Goal: Transaction & Acquisition: Purchase product/service

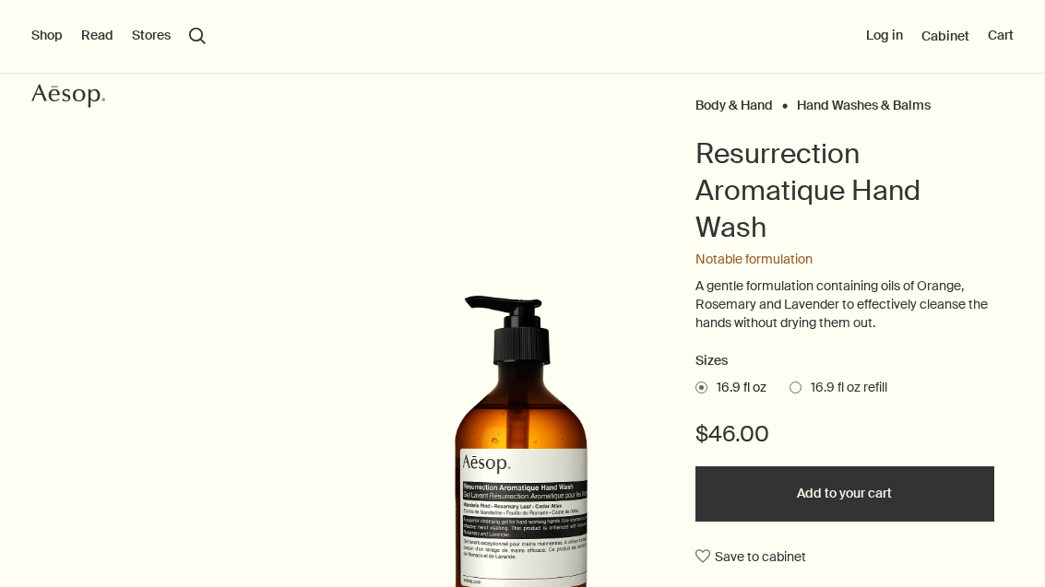
scroll to position [118, 0]
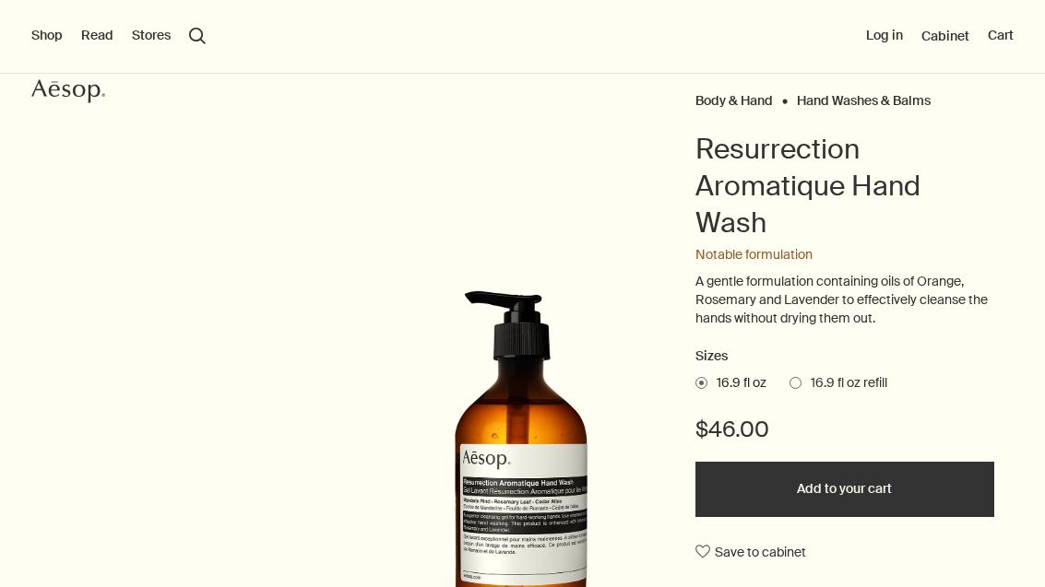
click at [811, 385] on span "16.9 fl oz refill" at bounding box center [844, 383] width 86 height 18
click at [789, 385] on input "16.9 fl oz refill" at bounding box center [789, 380] width 0 height 12
click at [704, 381] on span at bounding box center [701, 383] width 12 height 12
click at [695, 381] on input "16.9 fl oz" at bounding box center [695, 380] width 0 height 12
click at [832, 378] on span "16.9 fl oz refill" at bounding box center [844, 383] width 86 height 18
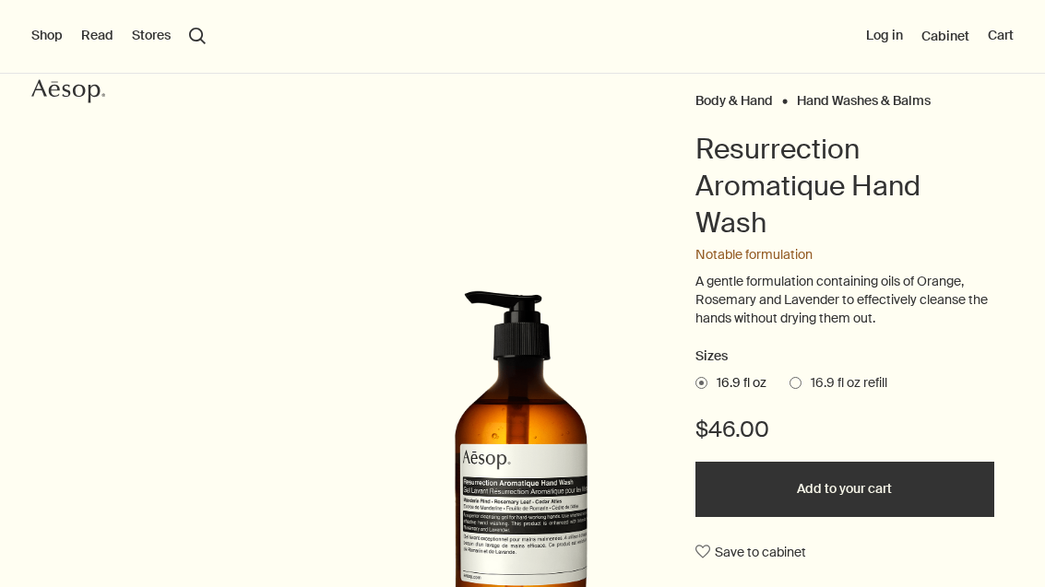
click at [789, 378] on input "16.9 fl oz refill" at bounding box center [789, 380] width 0 height 12
click at [715, 374] on span "16.9 fl oz" at bounding box center [736, 383] width 59 height 18
click at [695, 374] on input "16.9 fl oz" at bounding box center [695, 380] width 0 height 12
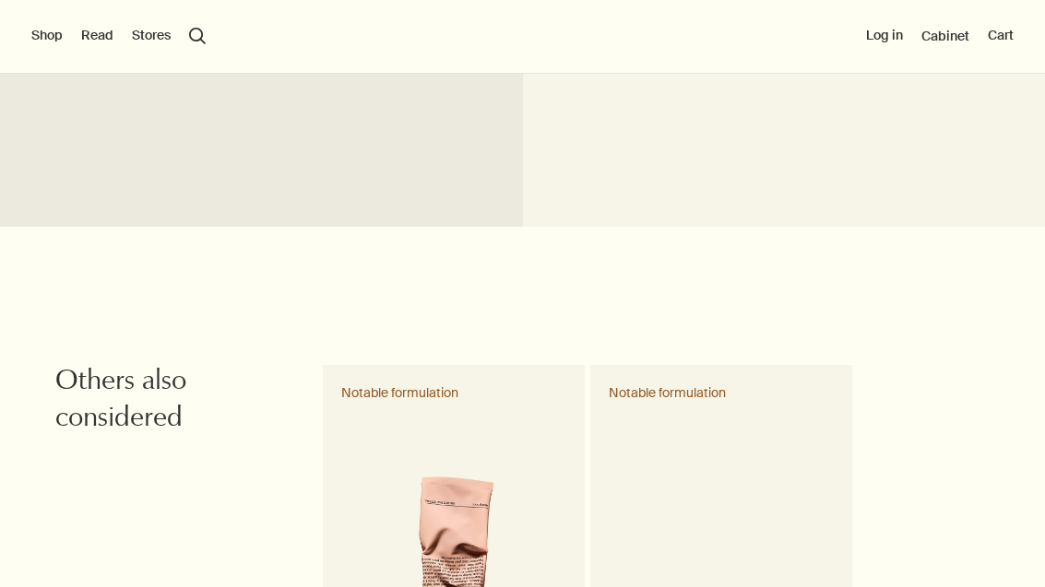
scroll to position [2137, 0]
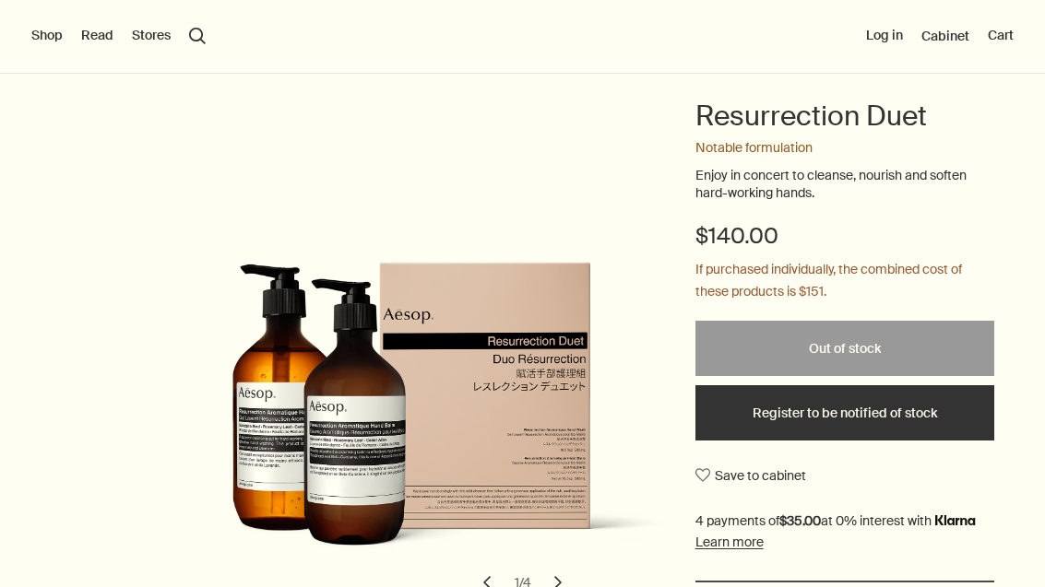
scroll to position [152, 0]
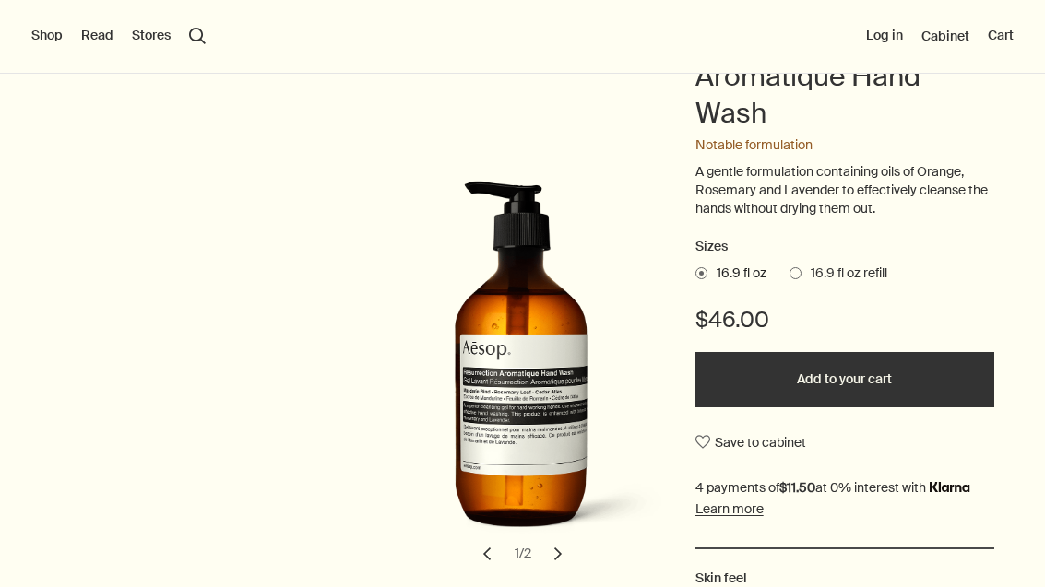
scroll to position [174, 0]
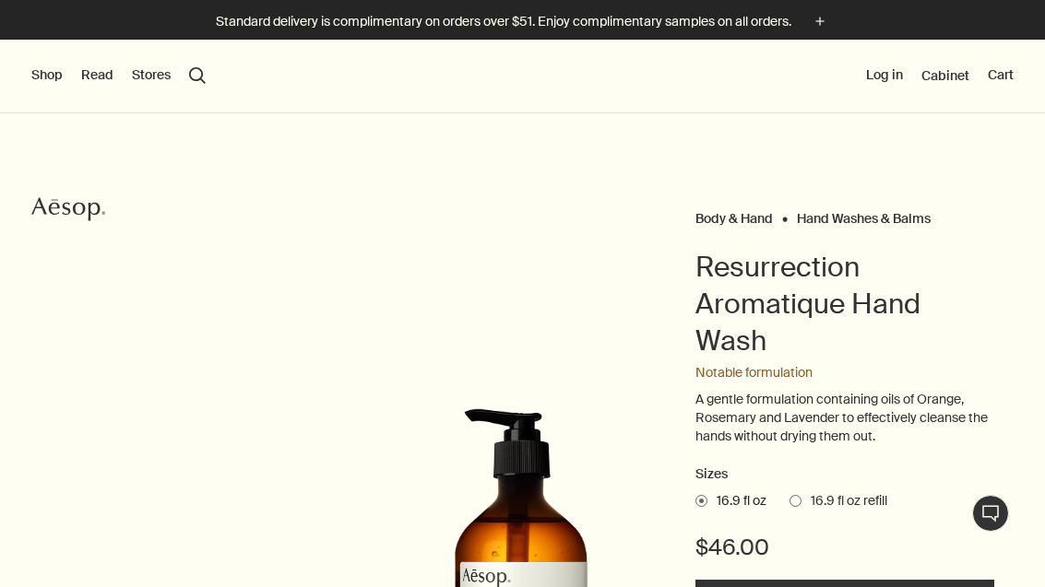
click at [49, 78] on button "Shop" at bounding box center [46, 75] width 31 height 18
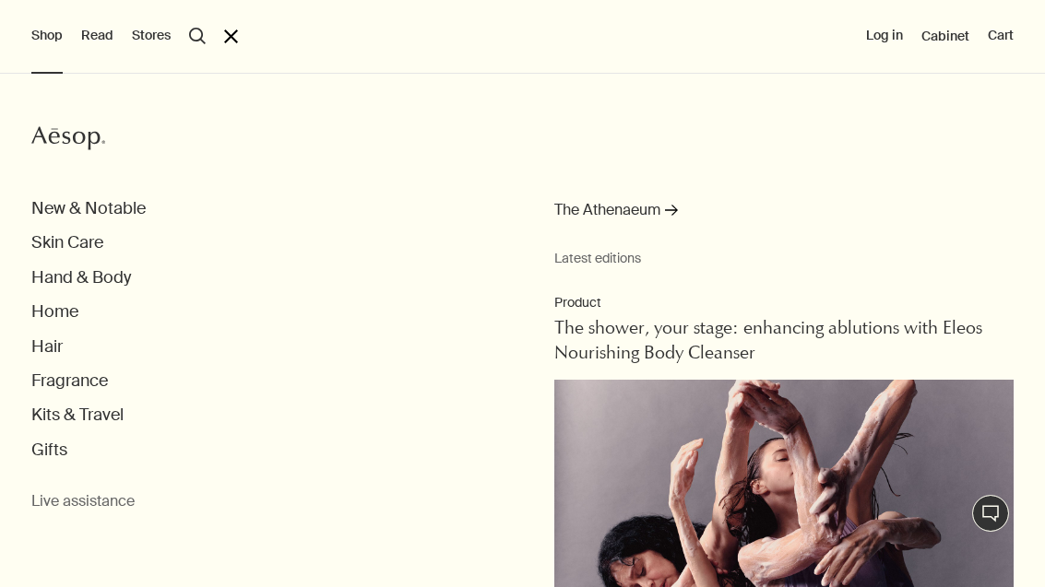
click at [123, 272] on button "Hand & Body" at bounding box center [81, 277] width 100 height 21
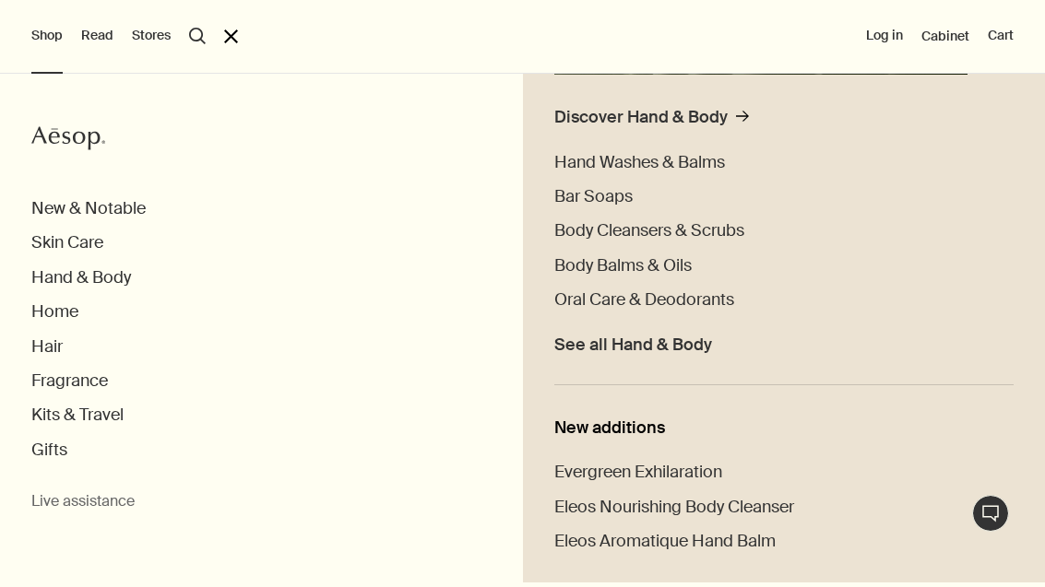
scroll to position [446, 0]
click at [712, 161] on span "Hand Washes & Balms" at bounding box center [639, 163] width 171 height 22
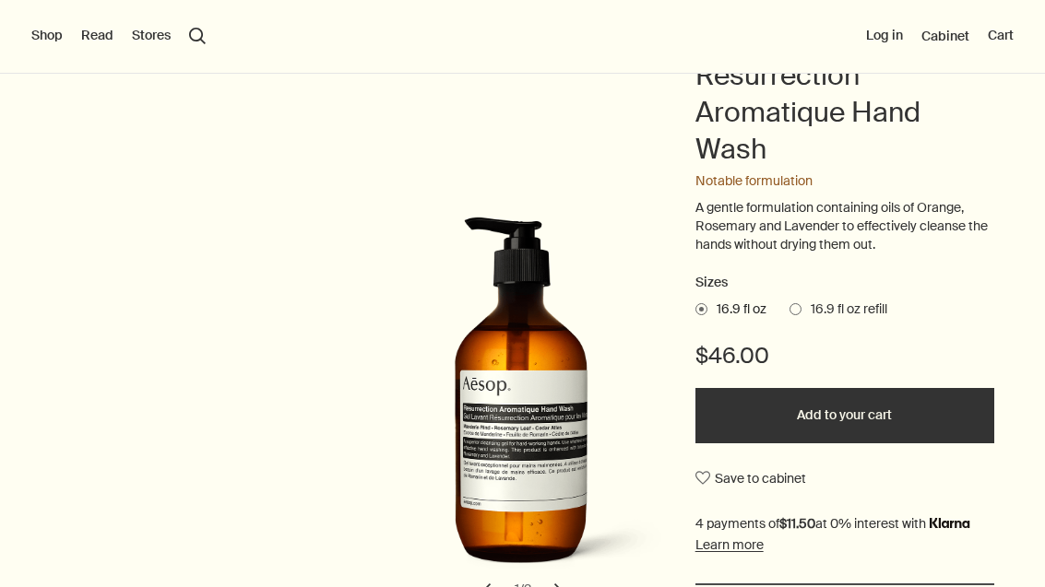
scroll to position [197, 0]
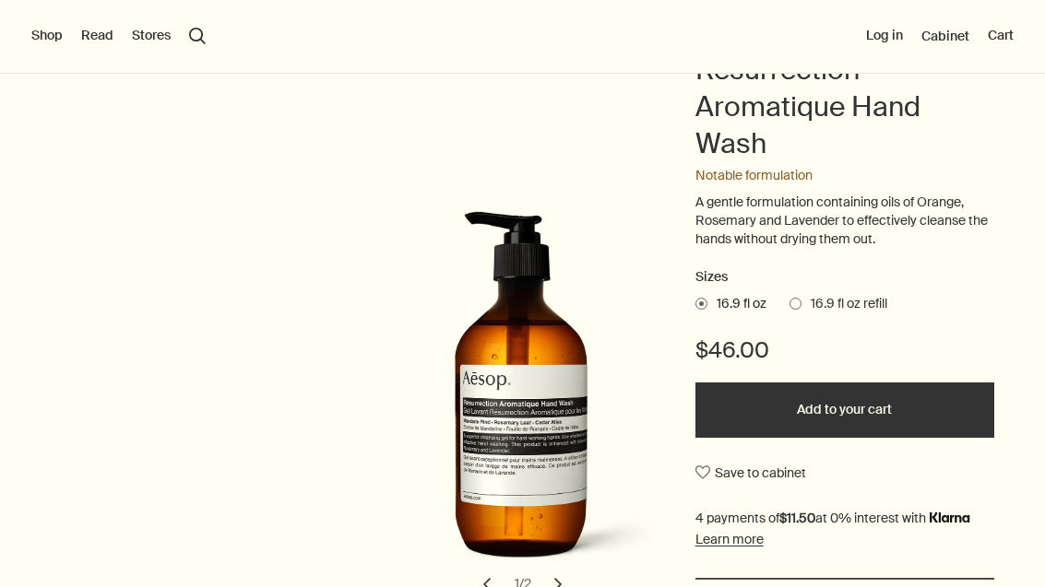
click at [822, 398] on button "Add to your cart" at bounding box center [844, 410] width 299 height 55
click at [1012, 36] on button "Cart 1" at bounding box center [994, 36] width 40 height 18
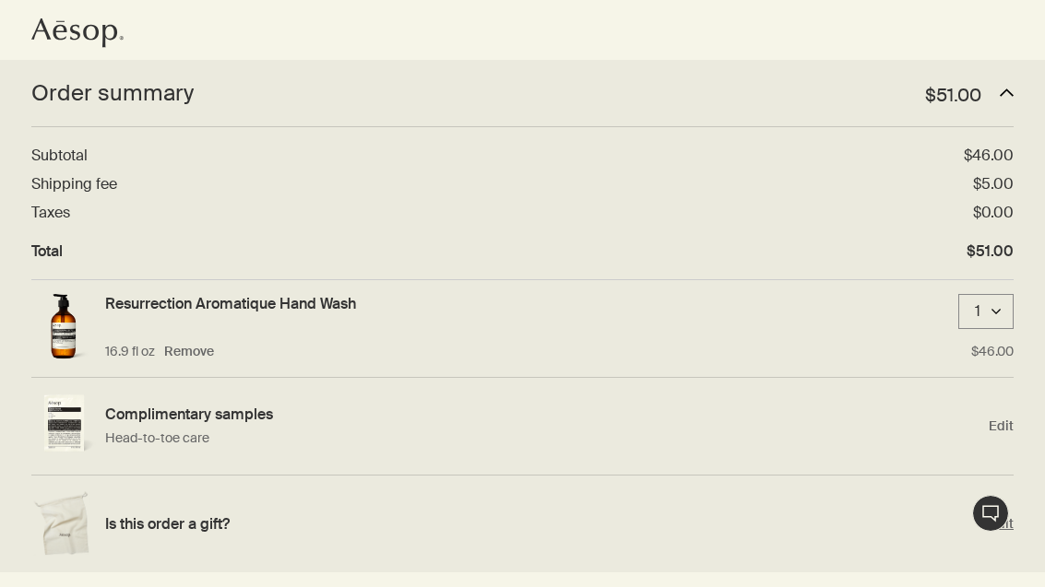
click at [577, 518] on h4 "Is this order a gift?" at bounding box center [542, 524] width 874 height 19
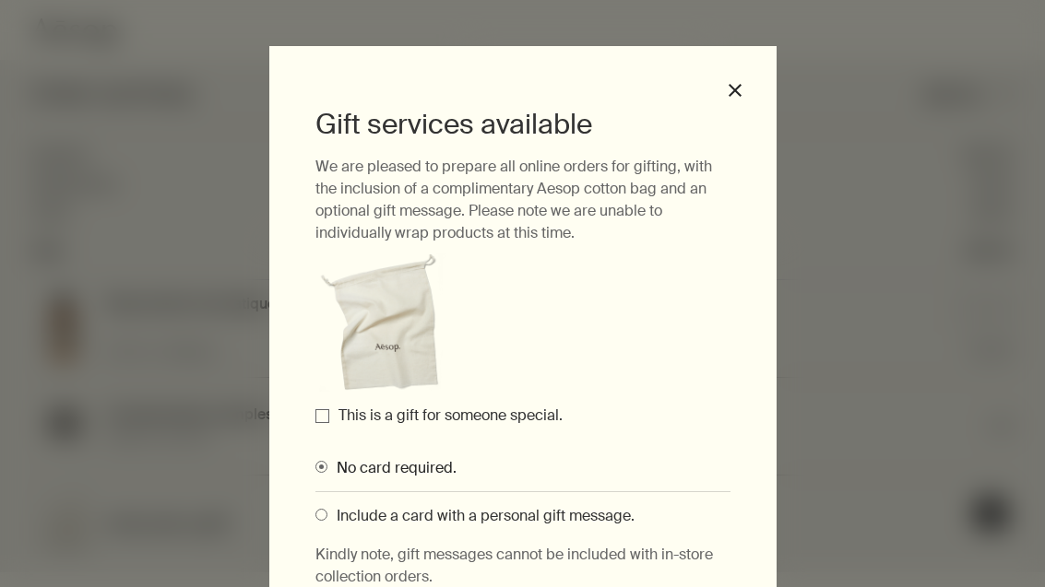
click at [347, 420] on label "This is a gift for someone special." at bounding box center [450, 415] width 224 height 19
click at [329, 420] on input "This is a gift for someone special." at bounding box center [322, 416] width 14 height 14
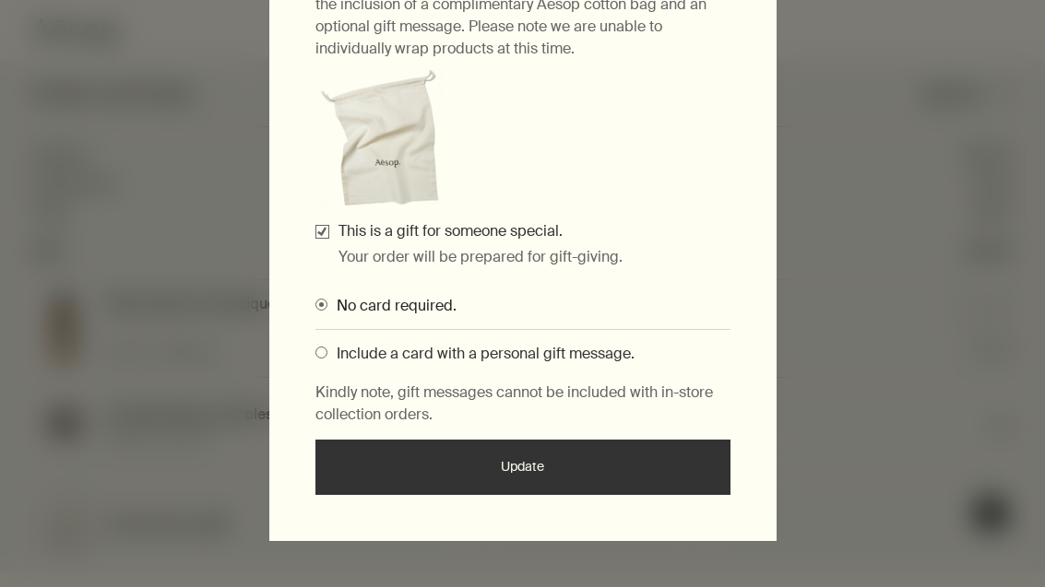
scroll to position [183, 0]
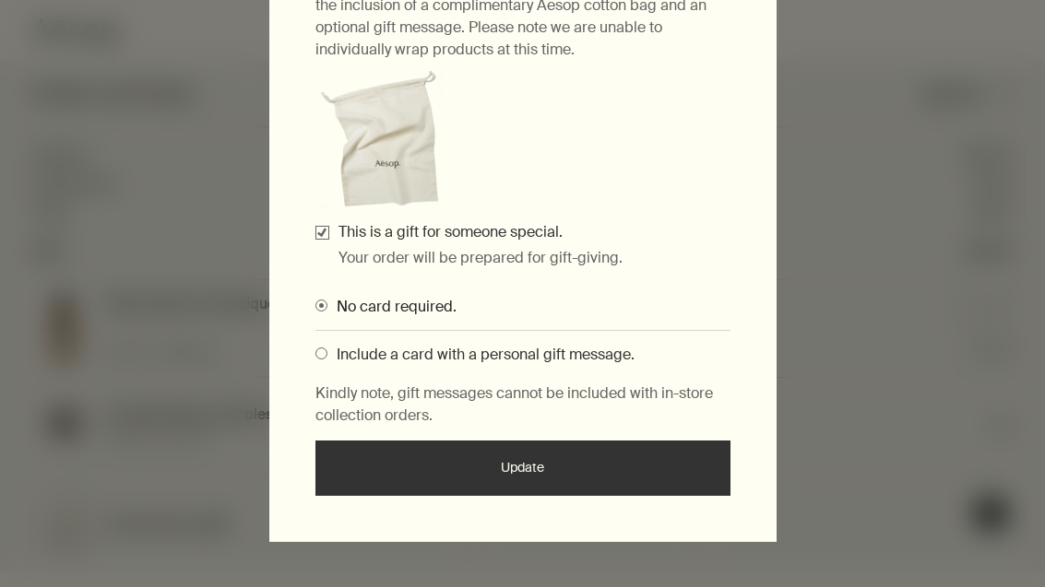
click at [550, 467] on button "Update" at bounding box center [522, 468] width 415 height 55
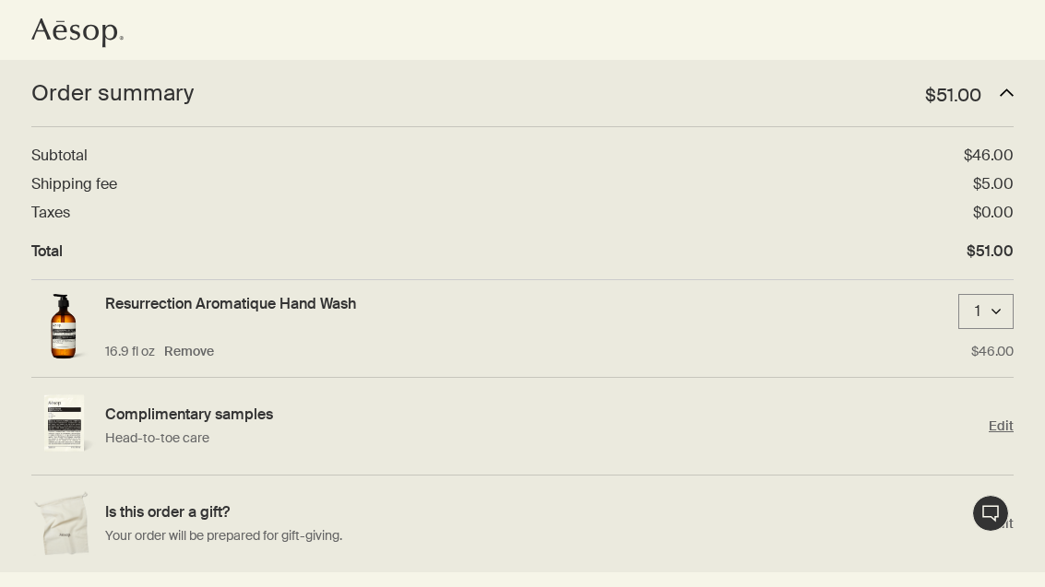
click at [187, 414] on h4 "Complimentary samples" at bounding box center [542, 414] width 874 height 19
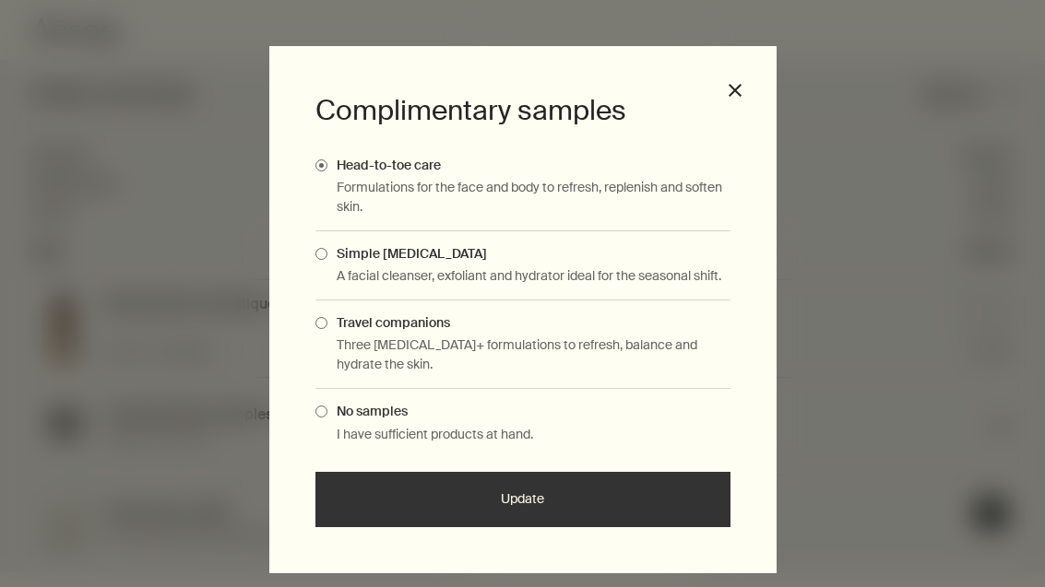
click at [319, 260] on label "Simple [MEDICAL_DATA]" at bounding box center [522, 253] width 415 height 17
click at [327, 257] on input "Simple [MEDICAL_DATA]" at bounding box center [327, 251] width 0 height 12
click at [738, 97] on button "close" at bounding box center [735, 90] width 17 height 17
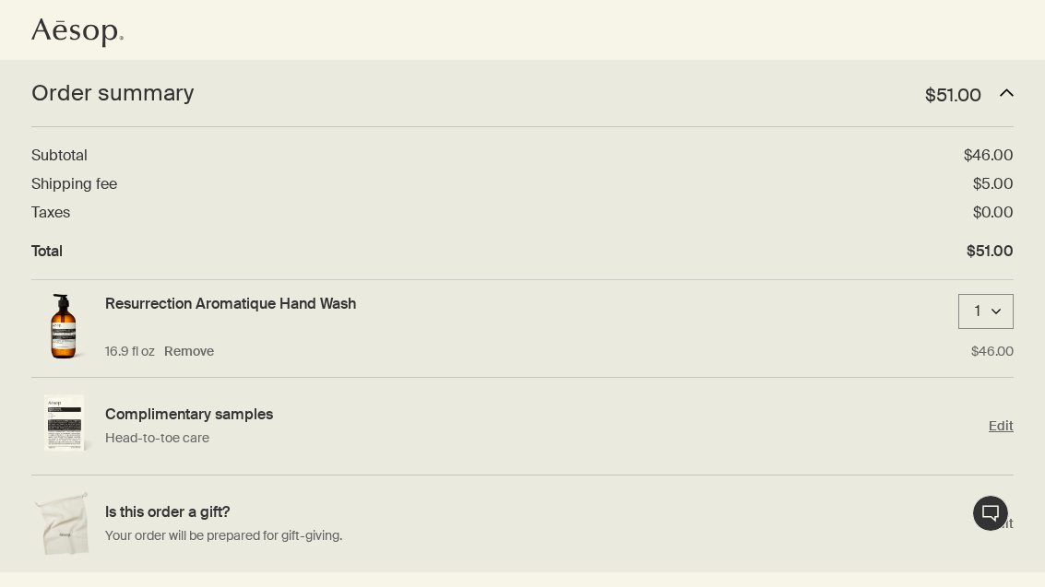
click at [339, 436] on p "Head-to-toe care" at bounding box center [542, 438] width 874 height 19
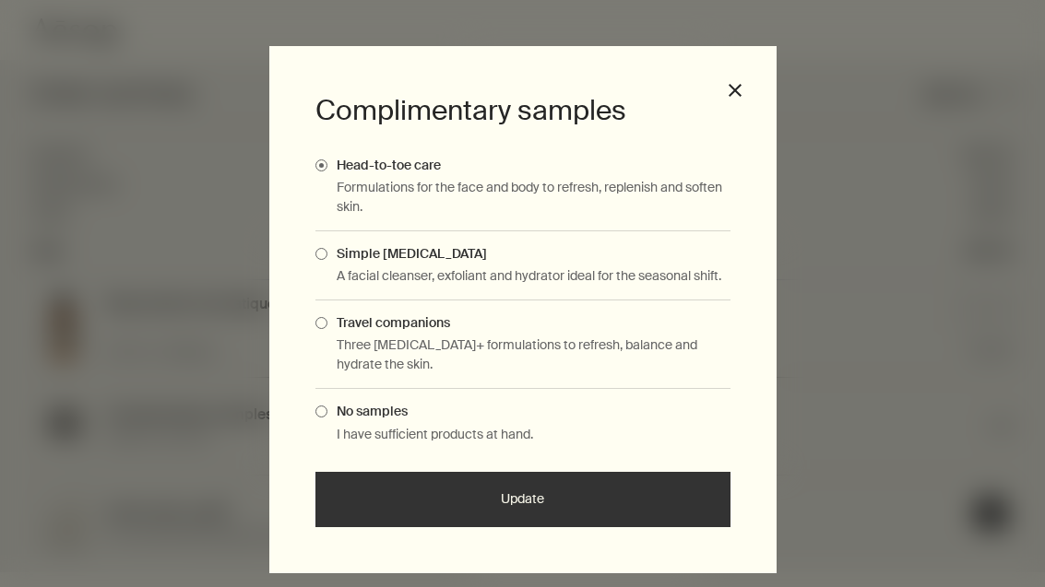
click at [737, 97] on button "close" at bounding box center [735, 90] width 17 height 17
